Goal: Task Accomplishment & Management: Manage account settings

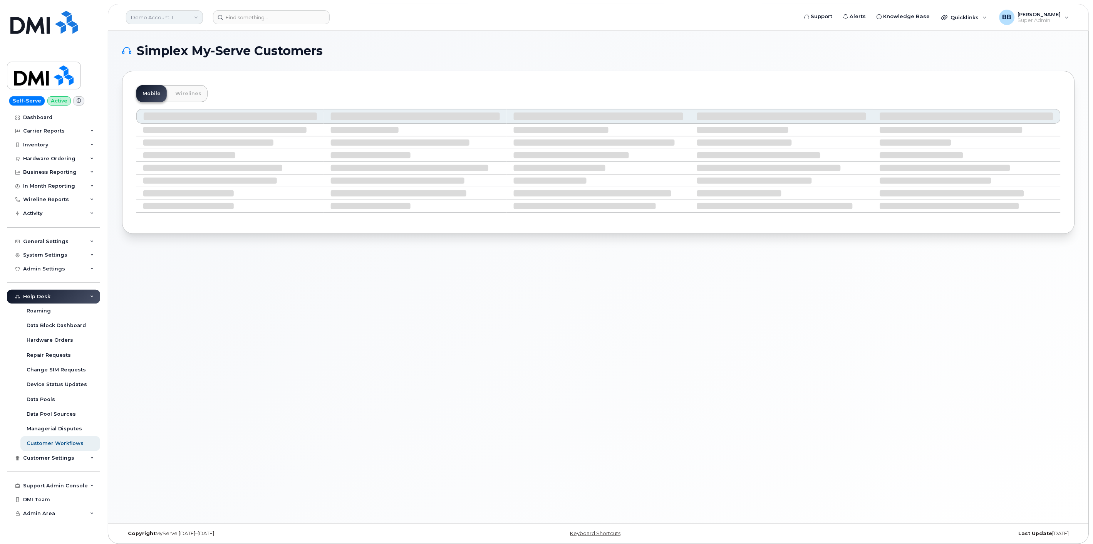
click at [195, 17] on link "Demo Account 1" at bounding box center [164, 17] width 77 height 14
click at [172, 35] on input at bounding box center [183, 37] width 101 height 14
type input "bmw"
click at [149, 71] on span "BMW Manufacturing Co LLC" at bounding box center [168, 73] width 70 height 8
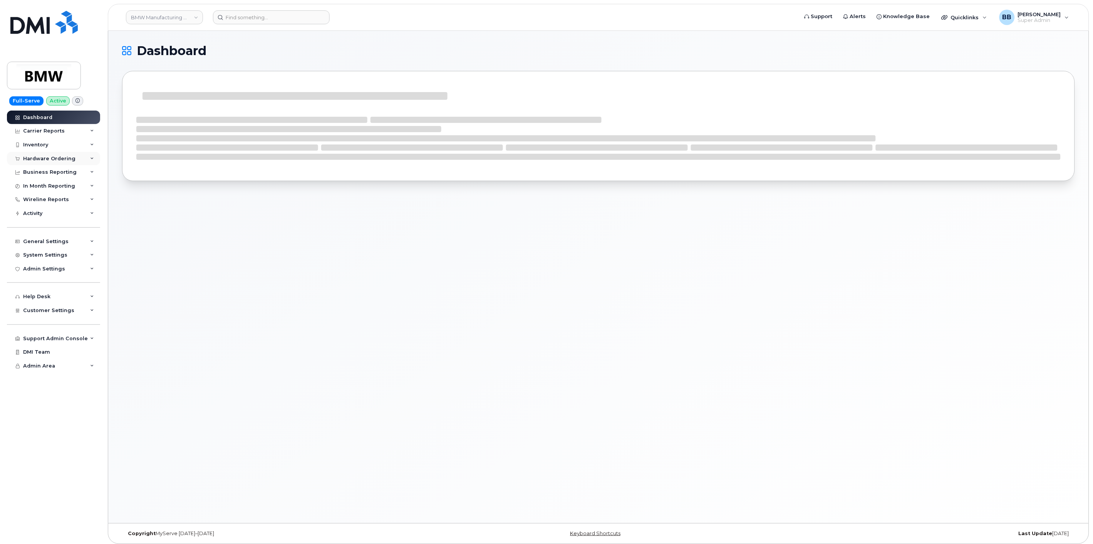
click at [68, 156] on div "Hardware Ordering" at bounding box center [49, 159] width 52 height 6
click at [39, 190] on div "Orders" at bounding box center [36, 187] width 19 height 7
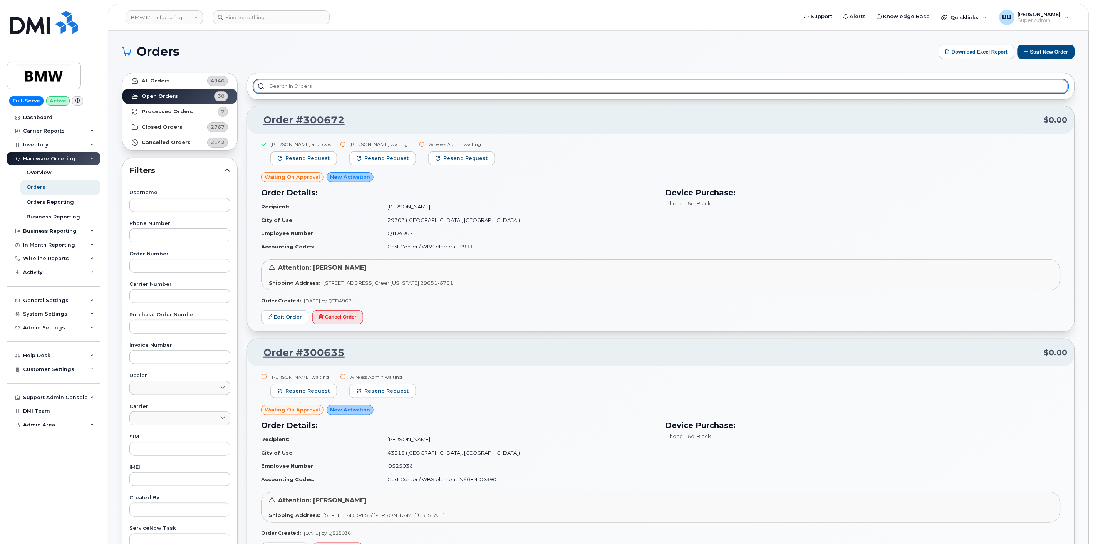
click at [309, 86] on input "text" at bounding box center [661, 86] width 815 height 14
type input "n"
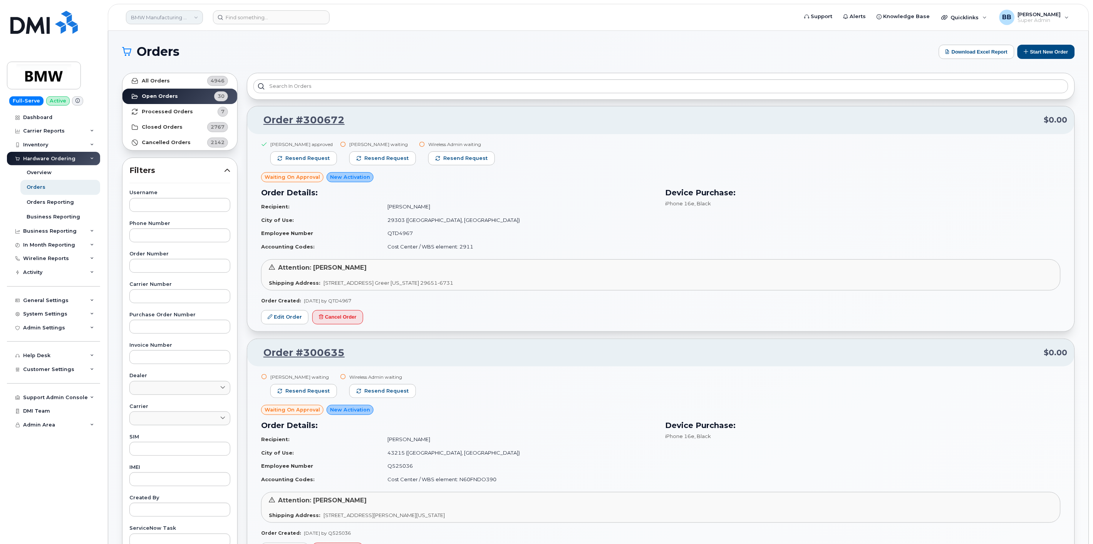
click at [195, 15] on link "BMW Manufacturing Co LLC" at bounding box center [164, 17] width 77 height 14
click at [187, 32] on input at bounding box center [183, 37] width 101 height 14
type input "cepheid"
click at [156, 71] on link "Cepheid" at bounding box center [183, 72] width 113 height 15
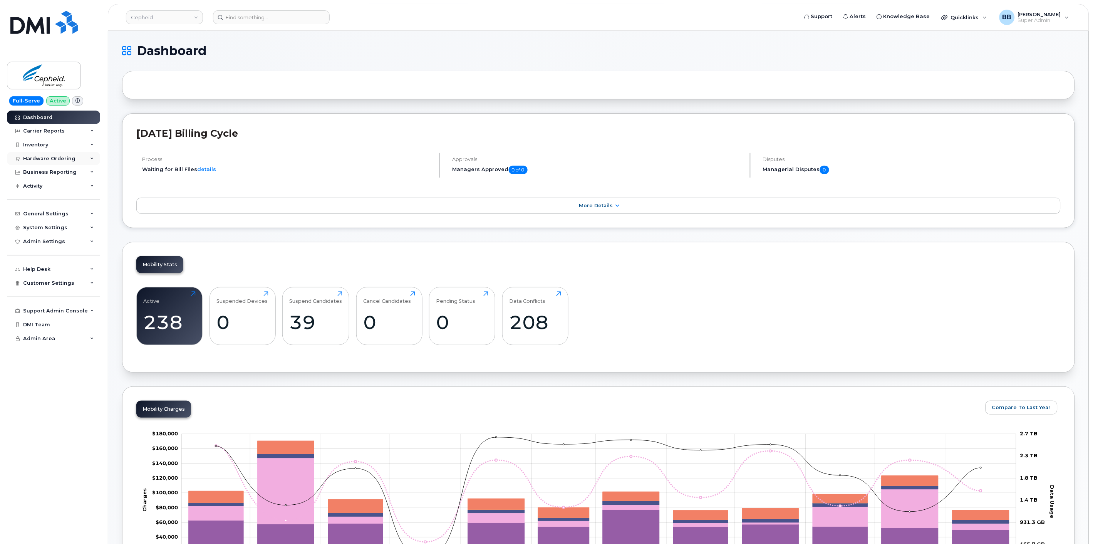
click at [43, 160] on div "Hardware Ordering" at bounding box center [49, 159] width 52 height 6
click at [42, 185] on div "Orders" at bounding box center [36, 187] width 19 height 7
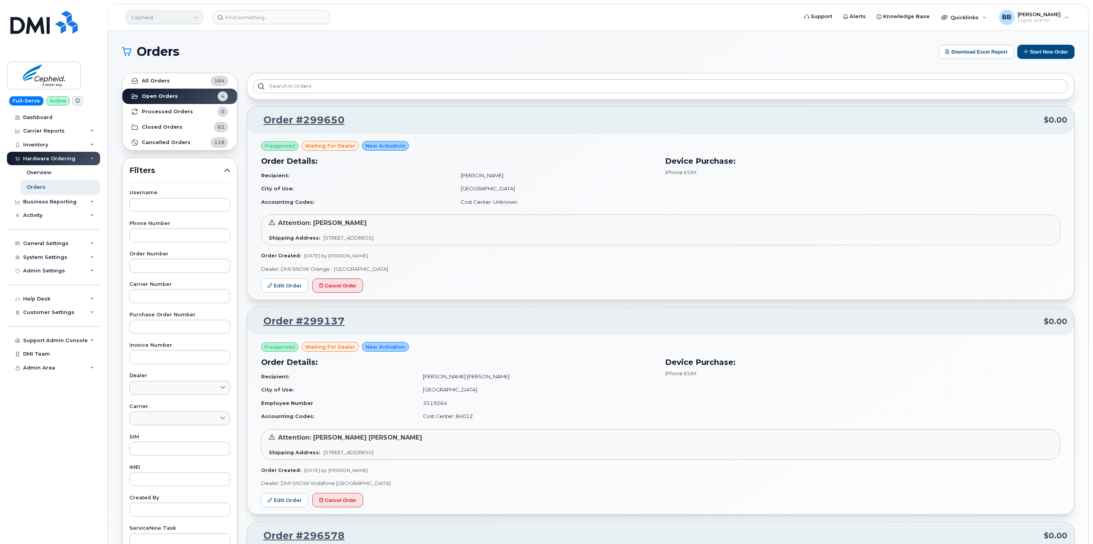
click at [203, 19] on link "Cepheid" at bounding box center [164, 17] width 77 height 14
click at [182, 37] on input at bounding box center [183, 37] width 101 height 14
type input "firstenergy"
click at [179, 71] on link "FirstEnergy Corp" at bounding box center [183, 72] width 113 height 15
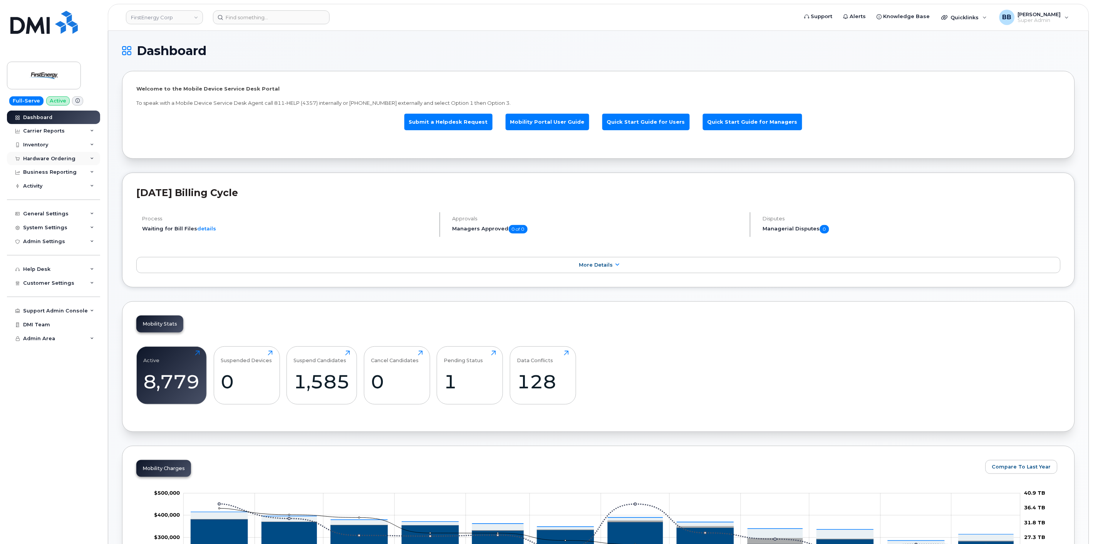
click at [36, 160] on div "Hardware Ordering" at bounding box center [49, 159] width 52 height 6
click at [39, 186] on div "Orders" at bounding box center [36, 187] width 19 height 7
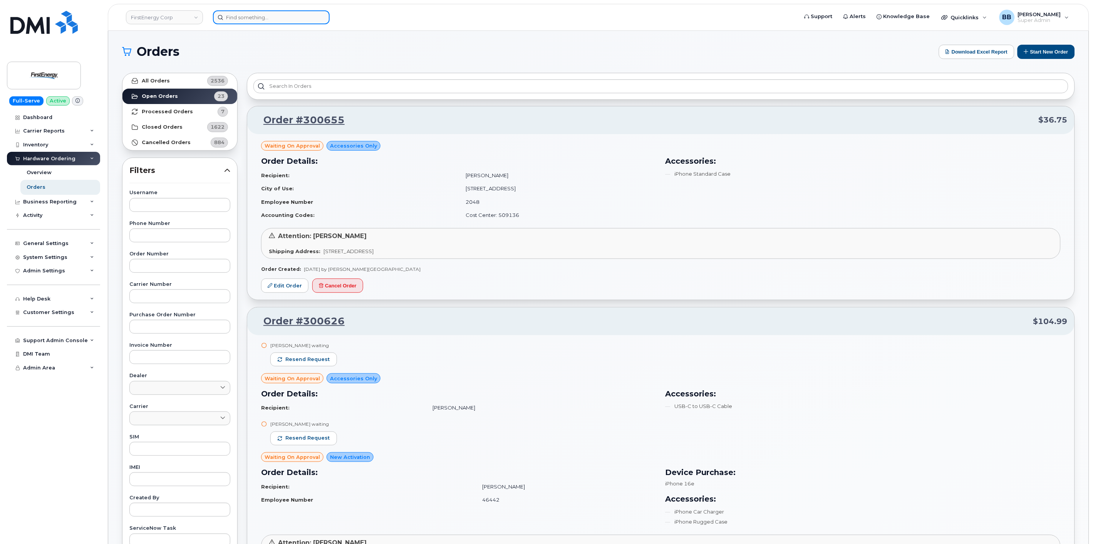
click at [249, 22] on input at bounding box center [271, 17] width 117 height 14
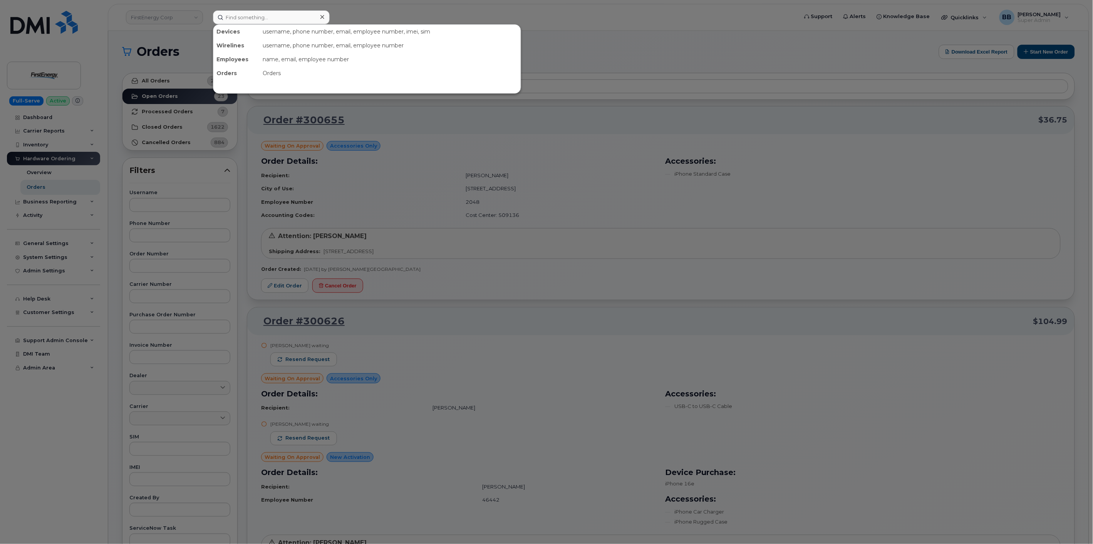
click at [195, 16] on div at bounding box center [546, 272] width 1093 height 544
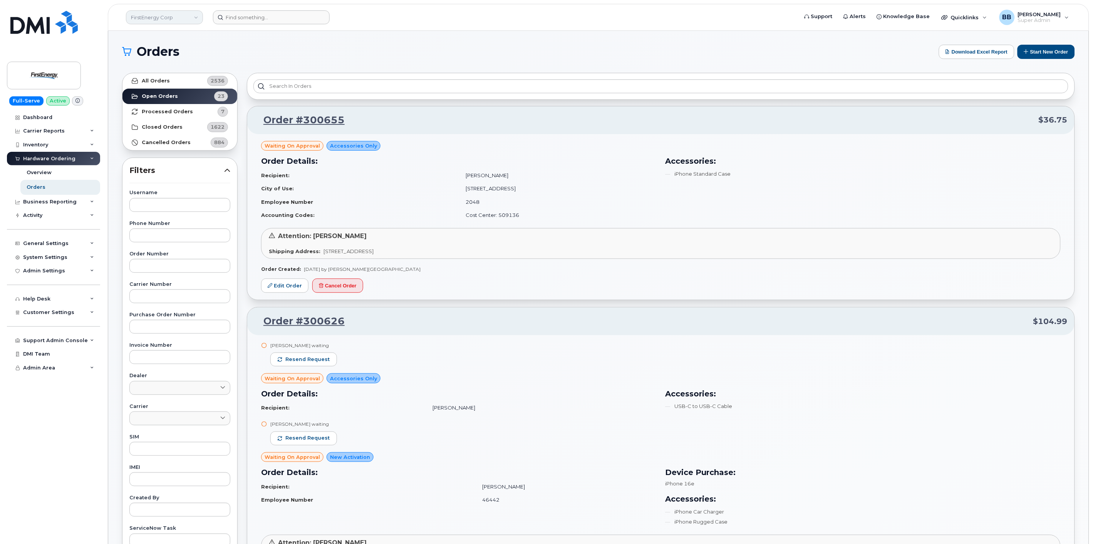
click at [190, 18] on link "FirstEnergy Corp" at bounding box center [164, 17] width 77 height 14
click at [175, 40] on input at bounding box center [183, 37] width 101 height 14
type input "kiewit"
click at [199, 86] on link "Kiewit Canada Inc" at bounding box center [183, 88] width 113 height 15
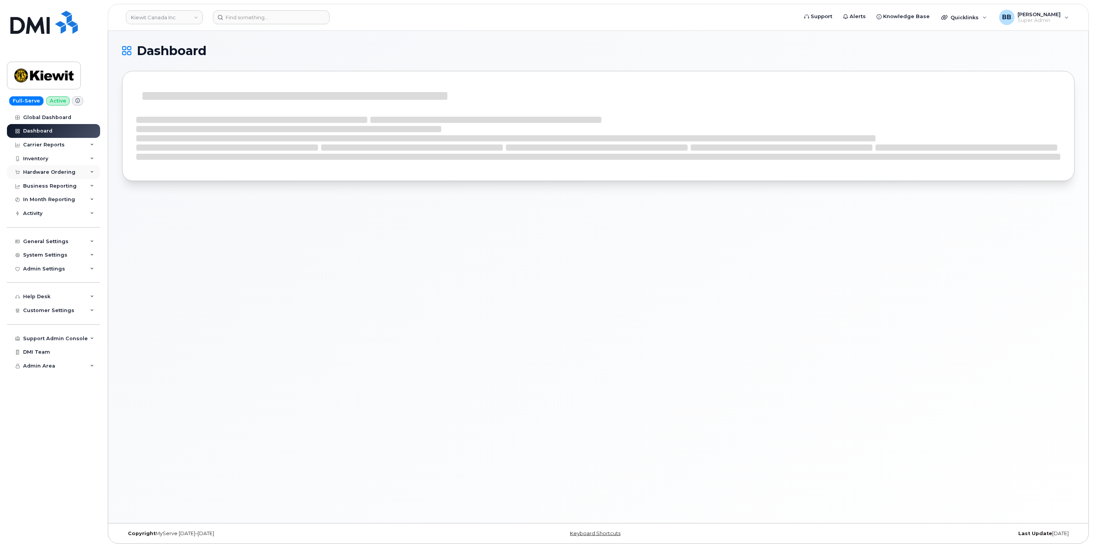
click at [67, 170] on div "Hardware Ordering" at bounding box center [49, 172] width 52 height 6
click at [41, 201] on div "Orders" at bounding box center [36, 201] width 19 height 7
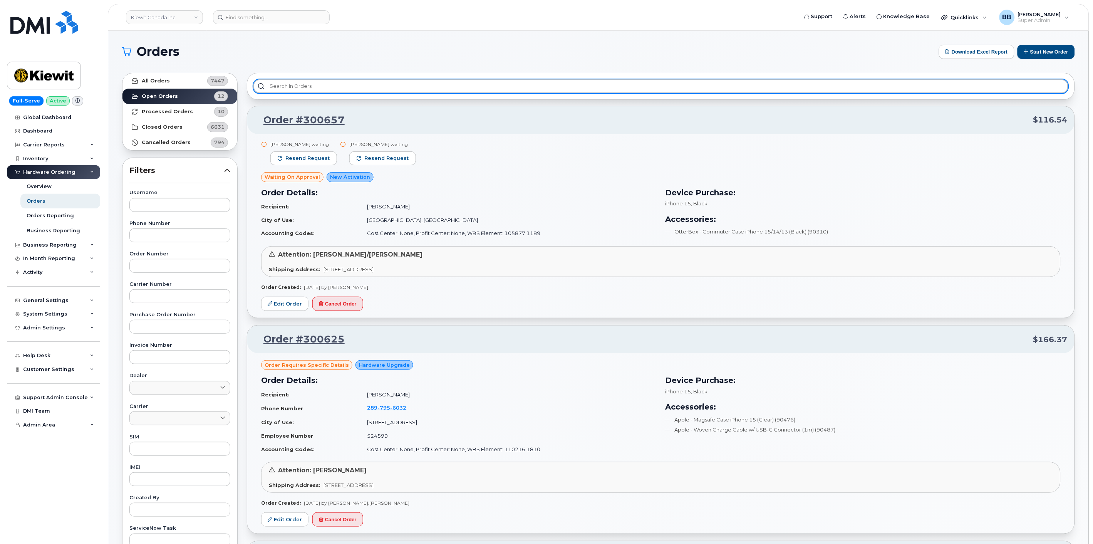
click at [328, 86] on input "text" at bounding box center [661, 86] width 815 height 14
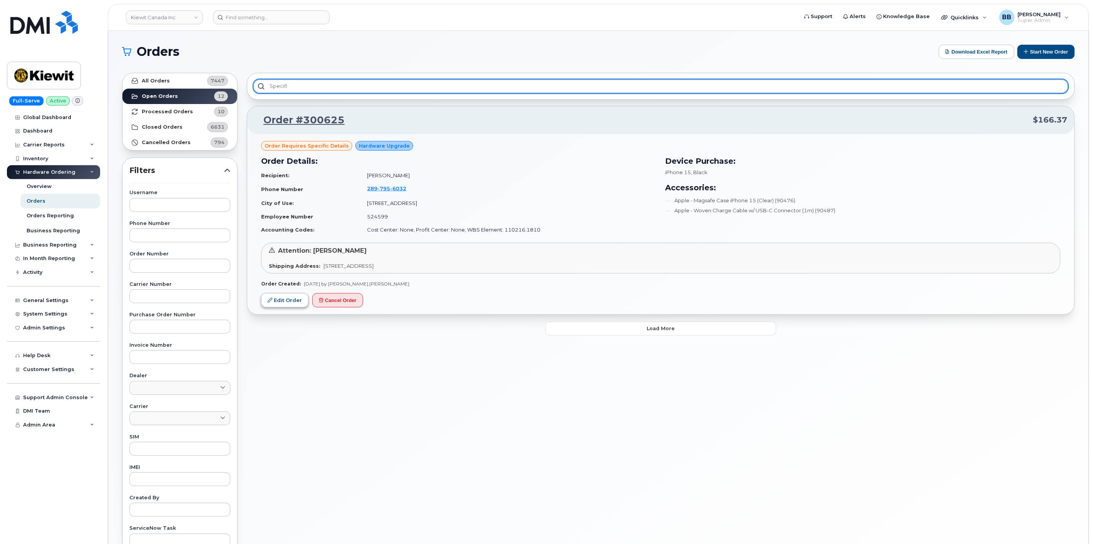
type input "specifi"
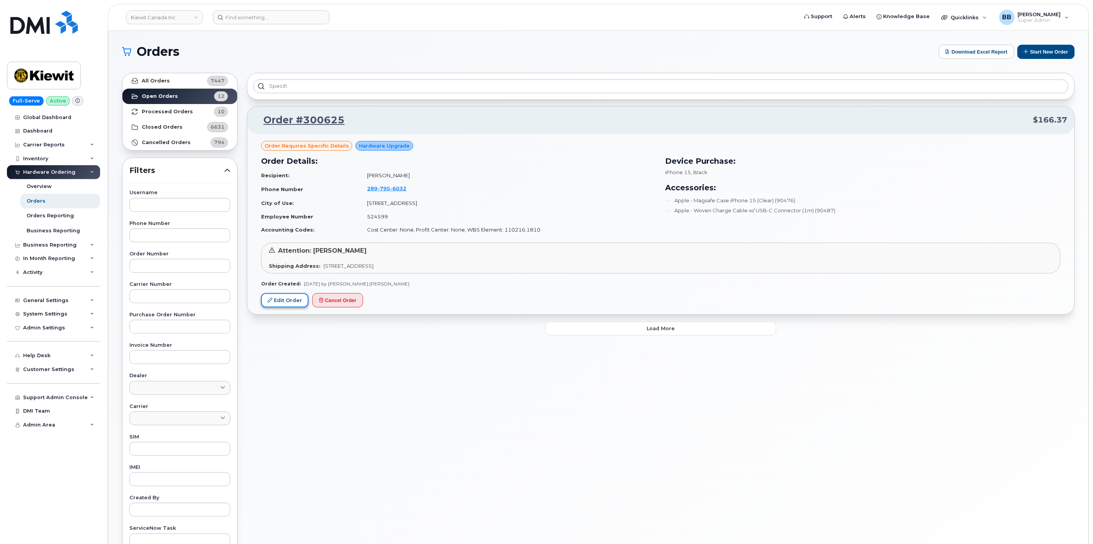
click at [291, 299] on link "Edit Order" at bounding box center [284, 300] width 47 height 14
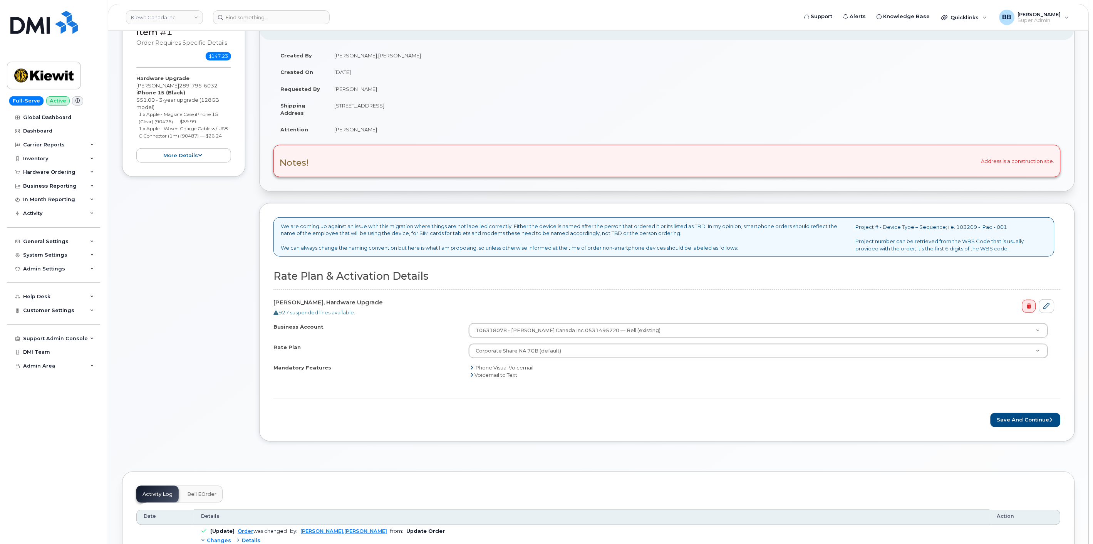
scroll to position [128, 0]
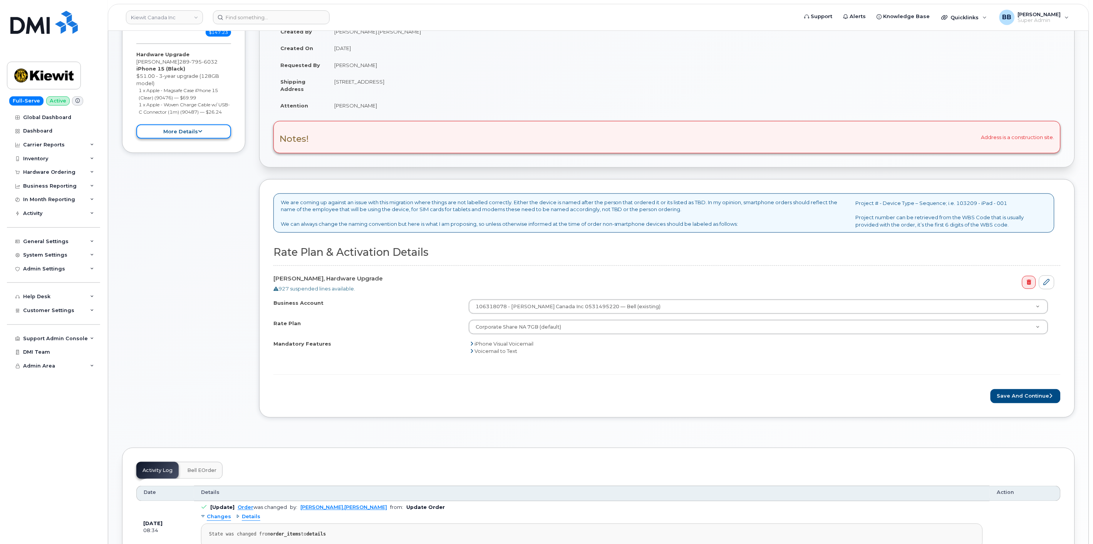
click at [210, 139] on button "more details" at bounding box center [183, 131] width 95 height 14
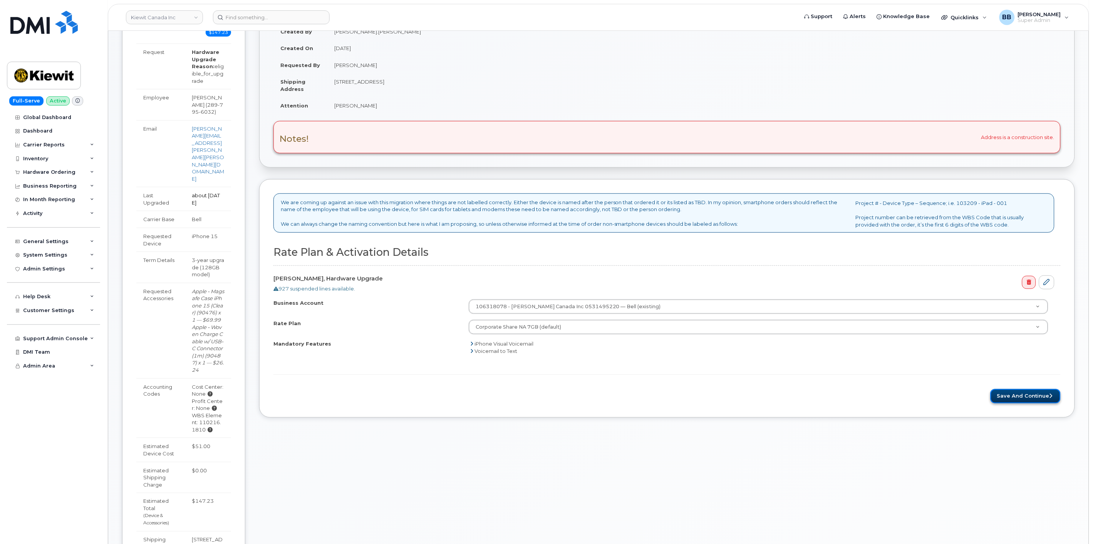
click at [1008, 393] on button "Save and Continue" at bounding box center [1026, 396] width 70 height 14
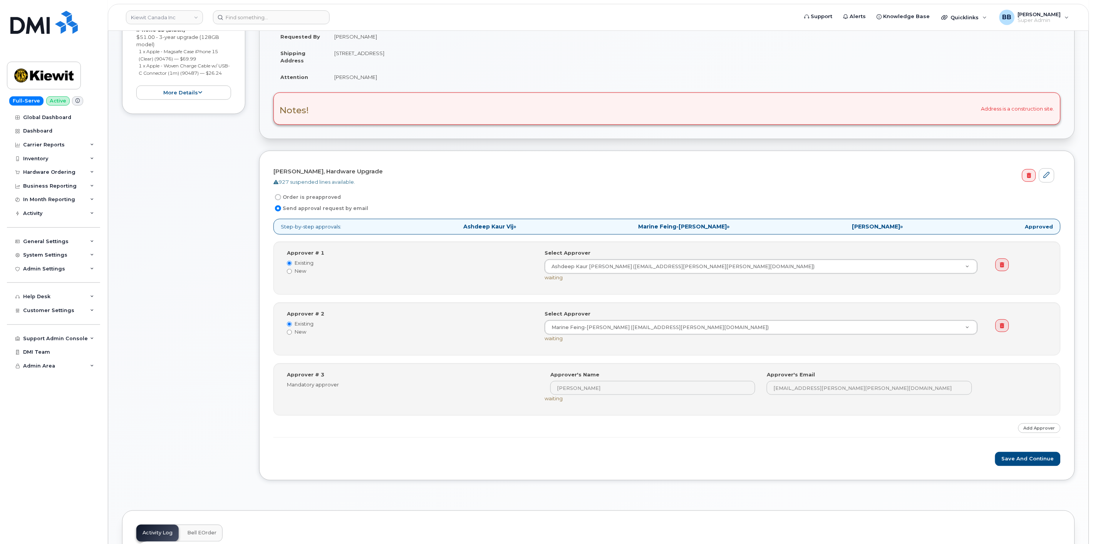
scroll to position [171, 0]
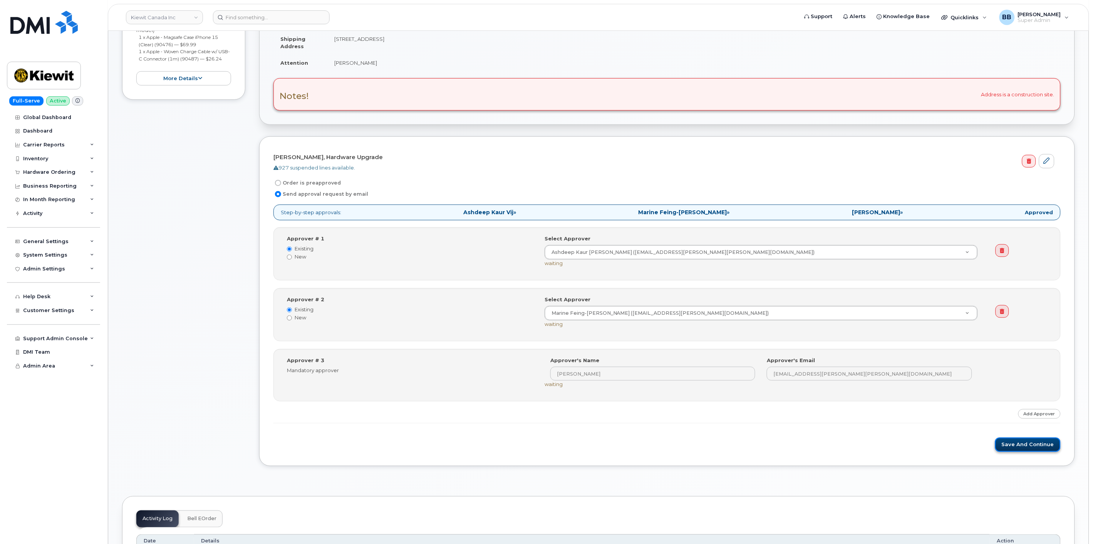
click at [1022, 444] on button "Save and Continue" at bounding box center [1028, 445] width 65 height 14
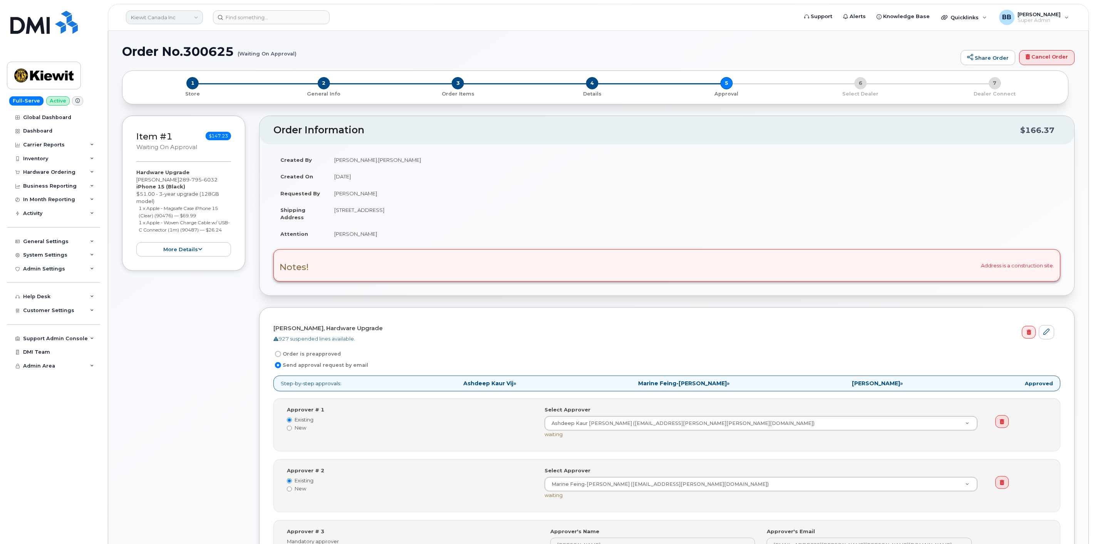
click at [198, 19] on link "Kiewit Canada Inc" at bounding box center [164, 17] width 77 height 14
click at [176, 36] on input at bounding box center [183, 37] width 101 height 14
type input "kiewit"
click at [145, 102] on span "Kiewit Corporation" at bounding box center [156, 105] width 47 height 8
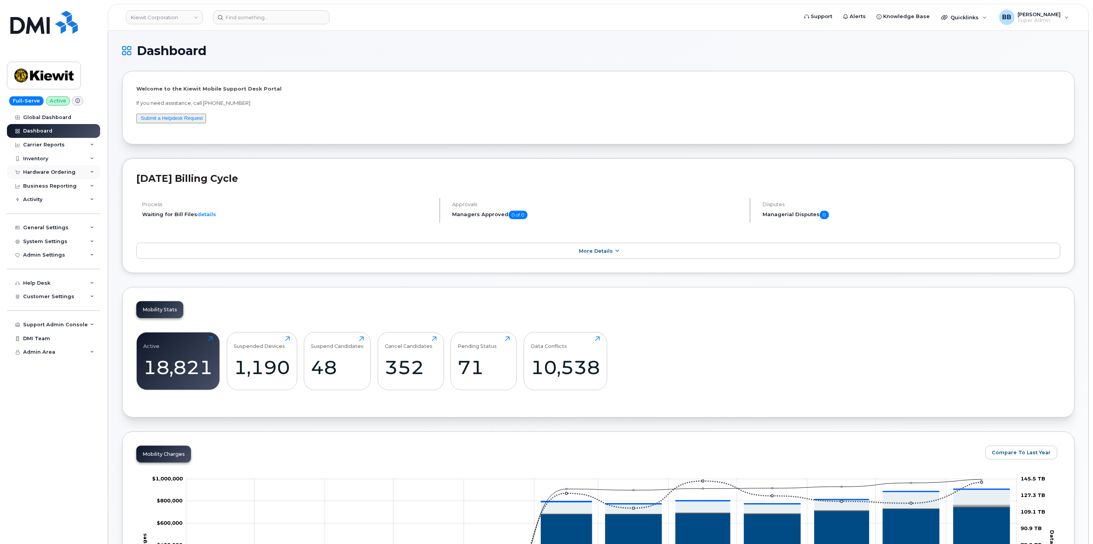
click at [52, 175] on div "Hardware Ordering" at bounding box center [49, 172] width 52 height 6
click at [48, 203] on link "Orders" at bounding box center [60, 201] width 80 height 15
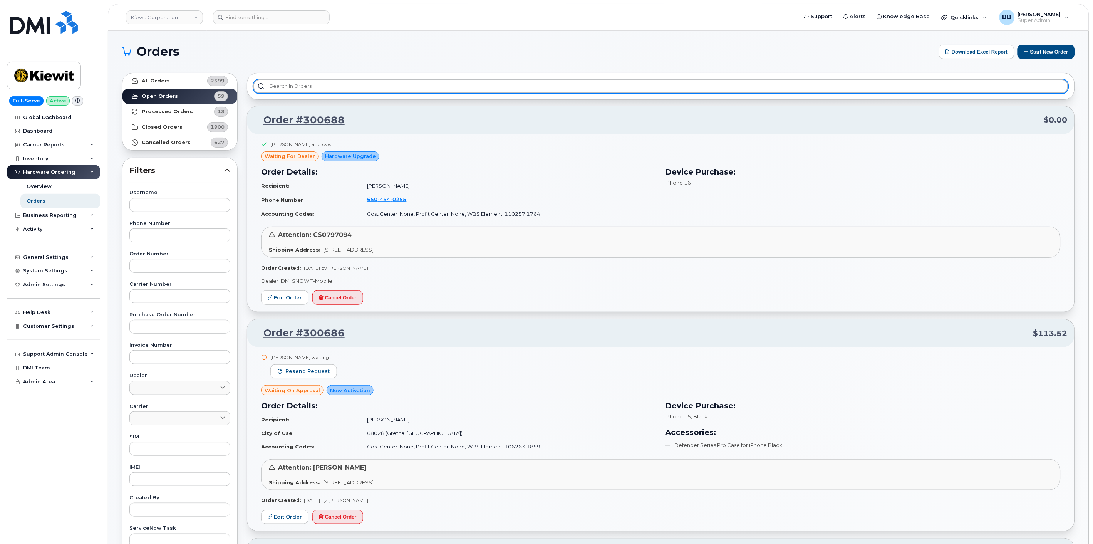
click at [374, 84] on input "text" at bounding box center [661, 86] width 815 height 14
type input "s"
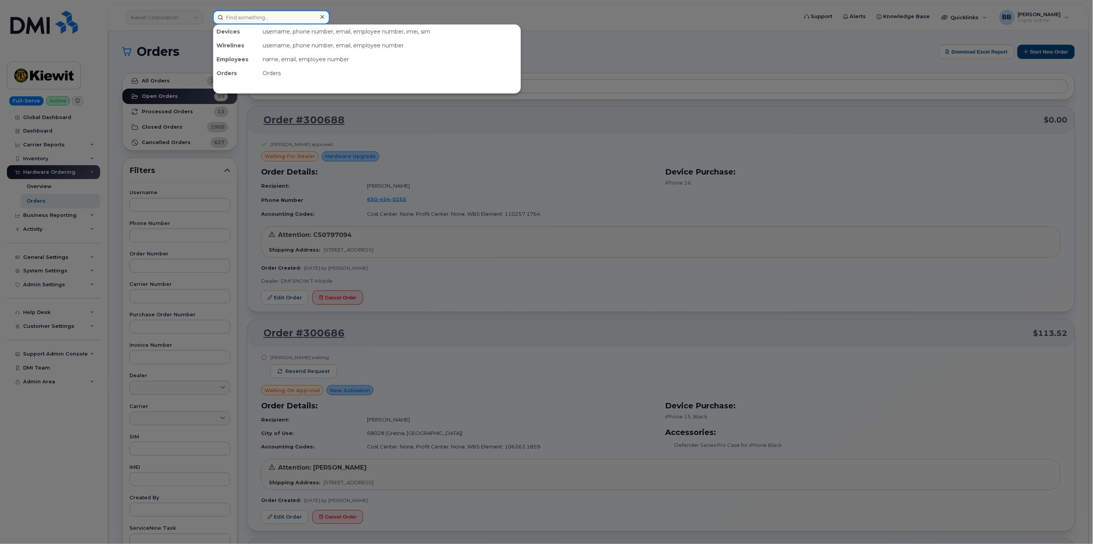
click at [282, 20] on input at bounding box center [271, 17] width 117 height 14
click at [195, 17] on div at bounding box center [546, 272] width 1093 height 544
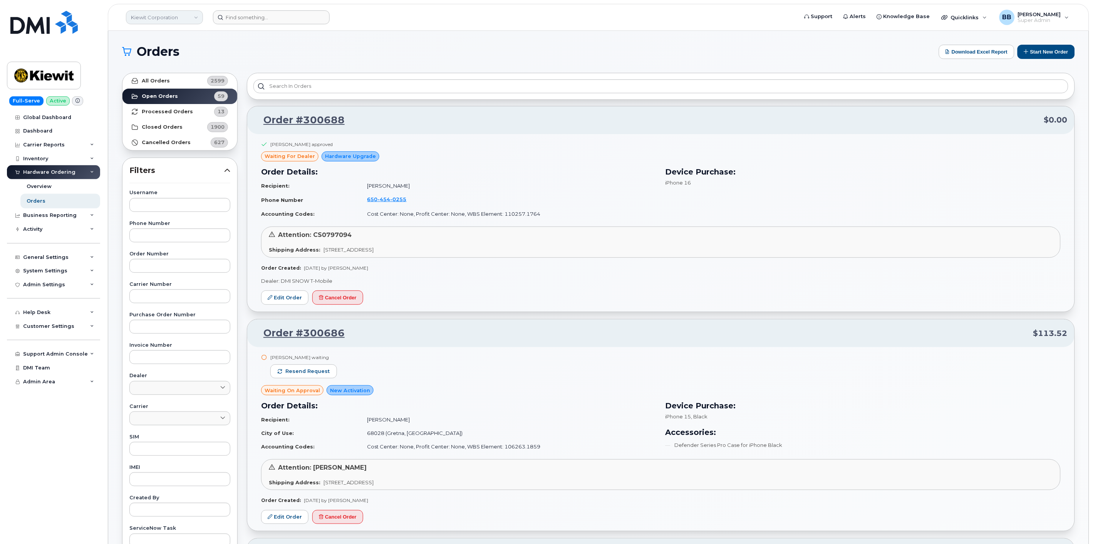
click at [196, 17] on link "Kiewit Corporation" at bounding box center [164, 17] width 77 height 14
click at [191, 39] on input at bounding box center [183, 37] width 101 height 14
type input "a"
type input "savvas"
click at [195, 71] on span "Savvas Learning Company LLC" at bounding box center [171, 73] width 77 height 8
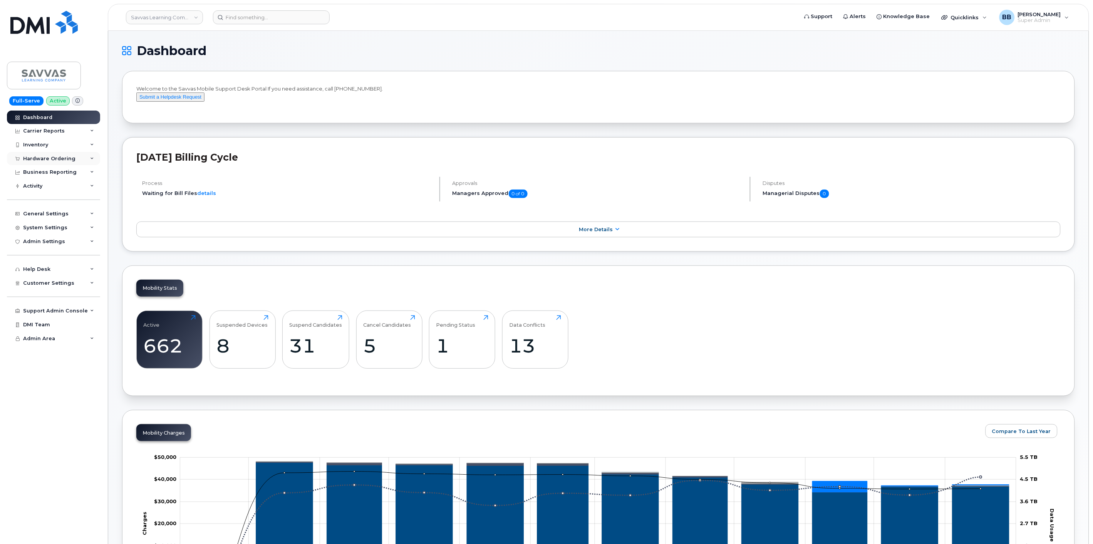
click at [49, 156] on div "Hardware Ordering" at bounding box center [49, 159] width 52 height 6
click at [39, 186] on div "Orders" at bounding box center [36, 187] width 19 height 7
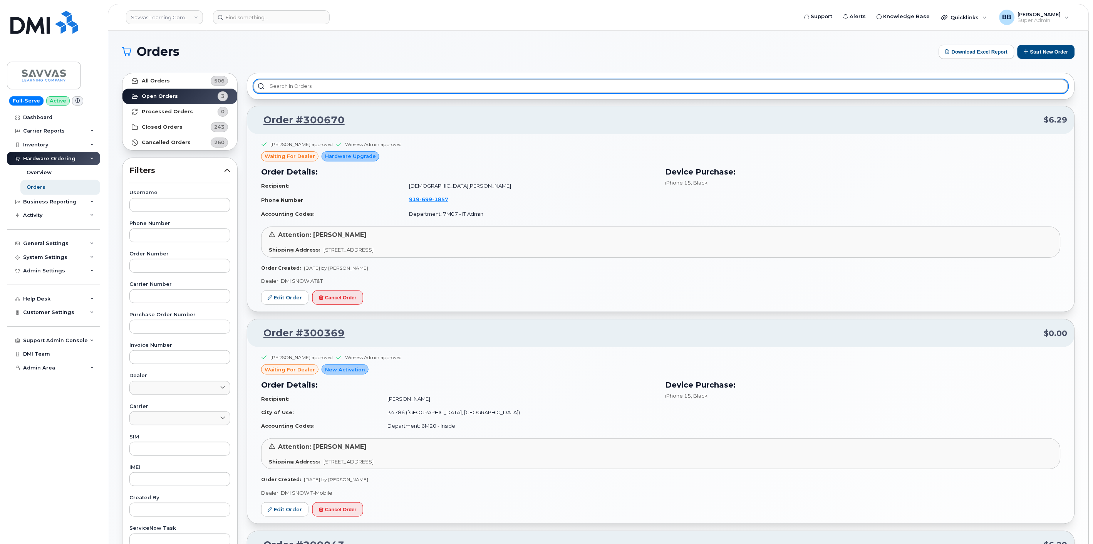
click at [381, 90] on input "text" at bounding box center [661, 86] width 815 height 14
type input "s"
